Goal: Transaction & Acquisition: Book appointment/travel/reservation

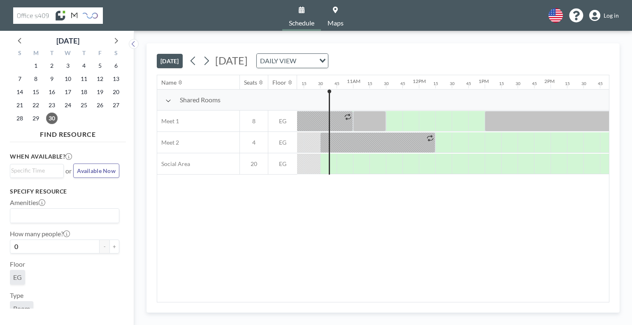
scroll to position [0, 675]
click at [598, 15] on icon at bounding box center [594, 16] width 11 height 12
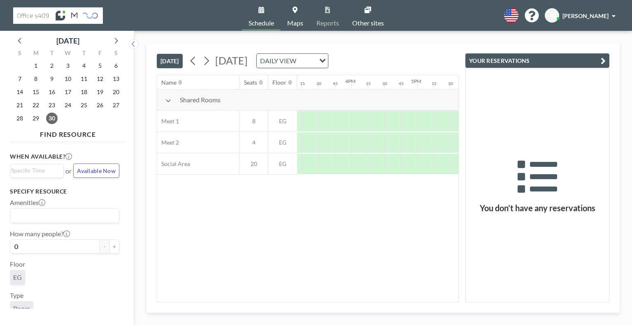
scroll to position [0, 1004]
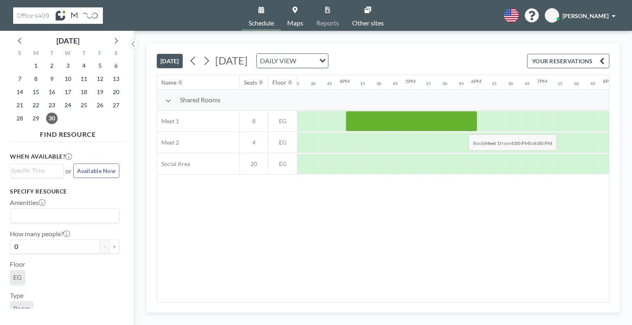
drag, startPoint x: 349, startPoint y: 121, endPoint x: 462, endPoint y: 128, distance: 112.9
click at [462, 128] on div at bounding box center [412, 121] width 132 height 21
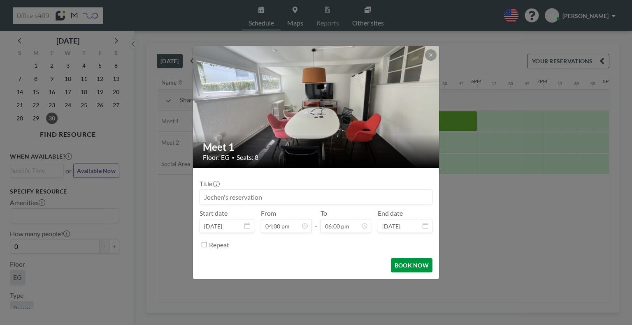
click at [408, 264] on button "BOOK NOW" at bounding box center [412, 265] width 42 height 14
